Goal: Information Seeking & Learning: Find specific fact

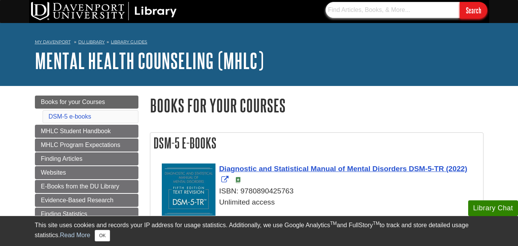
click at [351, 11] on input "text" at bounding box center [392, 10] width 134 height 16
type input "exposure therapy"
click at [459, 2] on input "Search" at bounding box center [473, 10] width 28 height 16
click at [361, 13] on input "text" at bounding box center [392, 10] width 134 height 16
type input "child masterbation and psychoeducation"
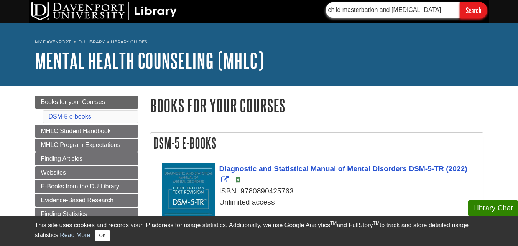
click at [459, 2] on input "Search" at bounding box center [473, 10] width 28 height 16
click at [342, 10] on input "text" at bounding box center [392, 10] width 134 height 16
click at [331, 8] on input "american pediatric association" at bounding box center [392, 10] width 134 height 16
click at [468, 10] on input "Search" at bounding box center [473, 10] width 28 height 16
click at [357, 10] on input "American pediatric association" at bounding box center [392, 10] width 134 height 16
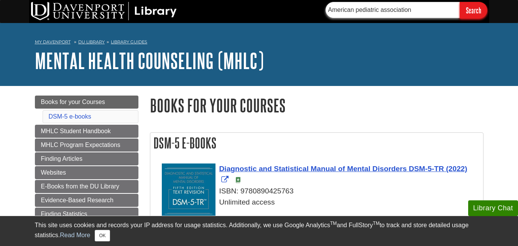
click at [428, 10] on input "American pediatric association" at bounding box center [392, 10] width 134 height 16
type input "American pediatric association masterbation"
click at [459, 2] on input "Search" at bounding box center [473, 10] width 28 height 16
